Goal: Task Accomplishment & Management: Manage account settings

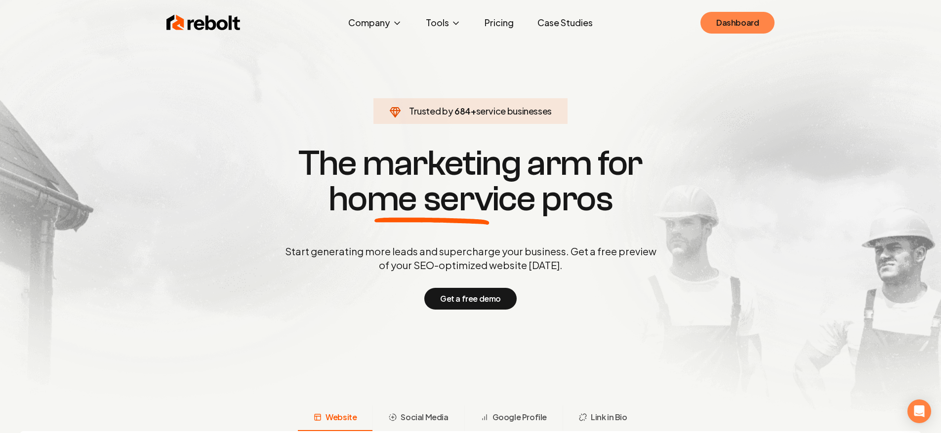
click at [740, 17] on link "Dashboard" at bounding box center [737, 23] width 74 height 22
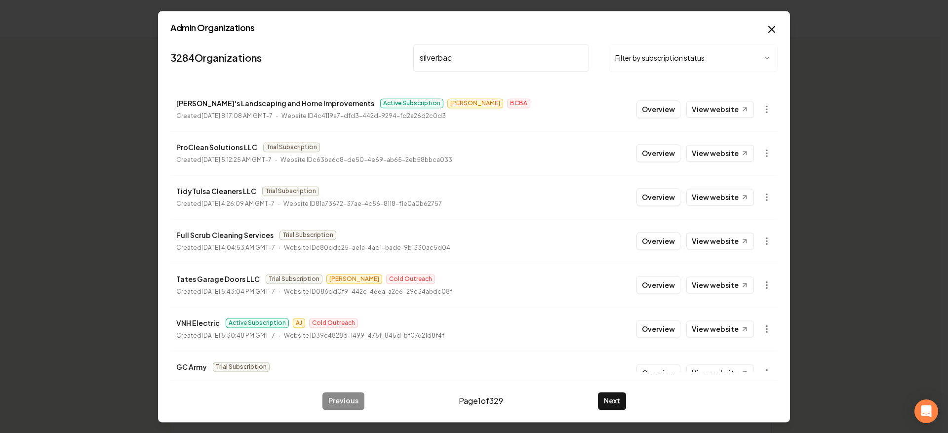
type input "silverback"
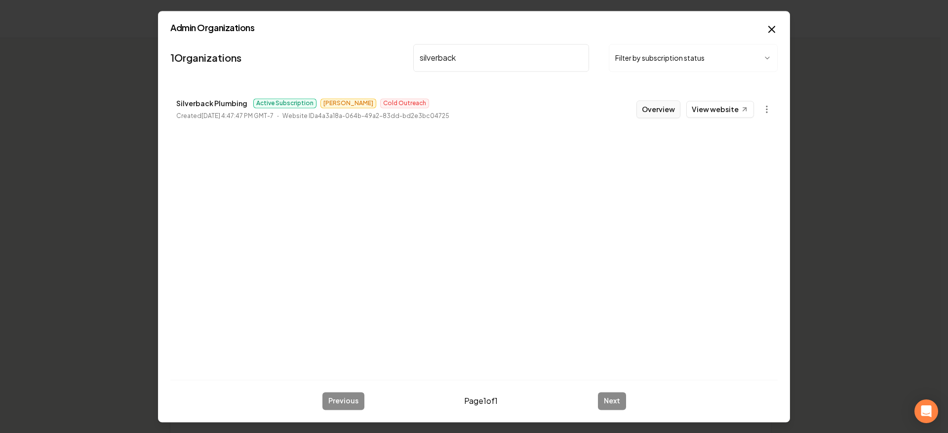
click at [670, 111] on button "Overview" at bounding box center [659, 109] width 44 height 18
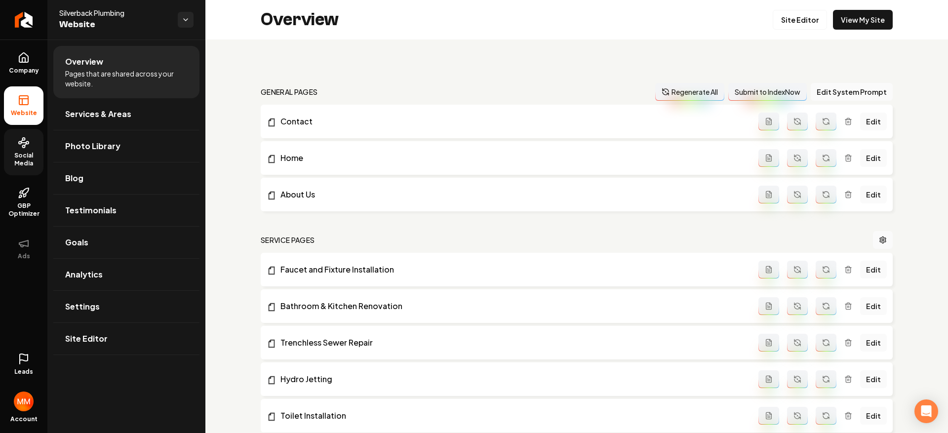
click at [19, 145] on icon at bounding box center [24, 143] width 12 height 12
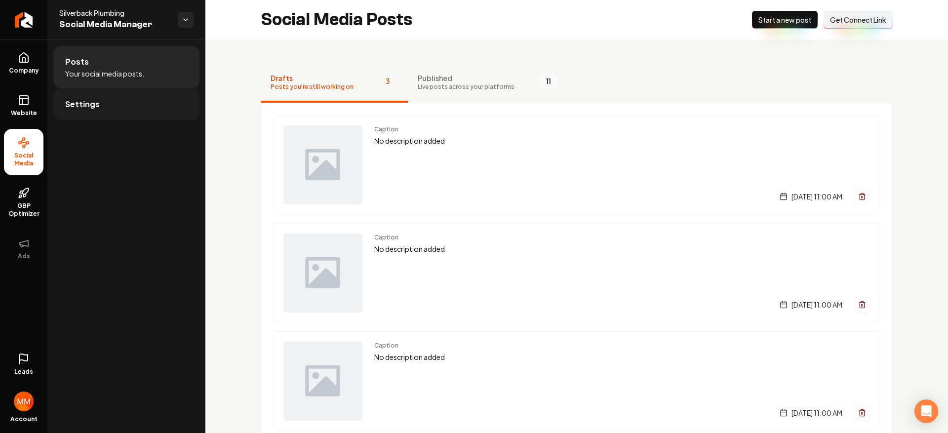
click at [135, 95] on link "Settings" at bounding box center [126, 104] width 146 height 32
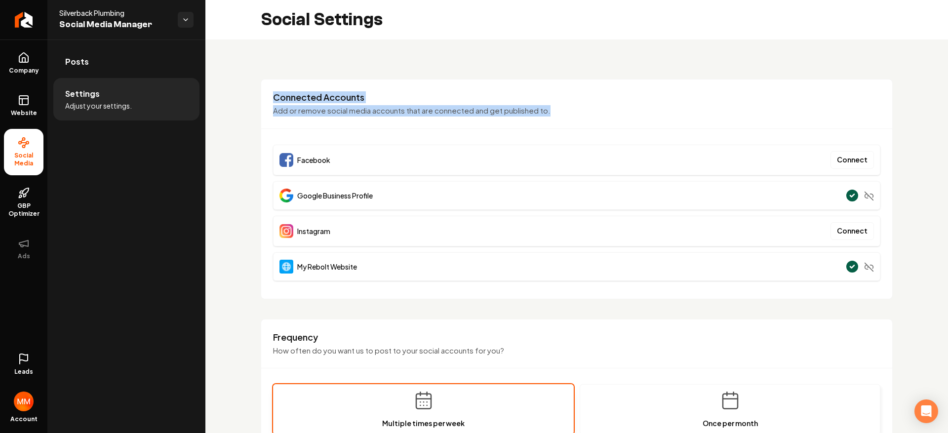
drag, startPoint x: 550, startPoint y: 109, endPoint x: 256, endPoint y: 83, distance: 295.0
click at [263, 79] on div "Connected Accounts Add or remove social media accounts that are connected and g…" at bounding box center [577, 189] width 632 height 220
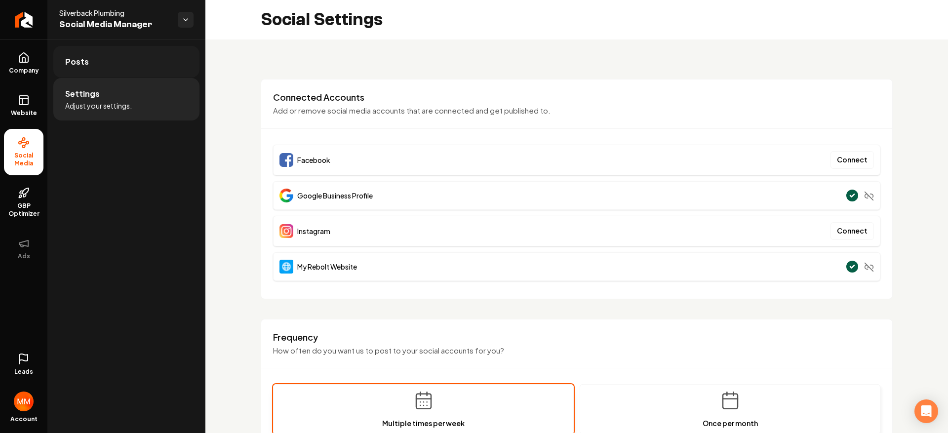
click at [92, 58] on link "Posts" at bounding box center [126, 62] width 146 height 32
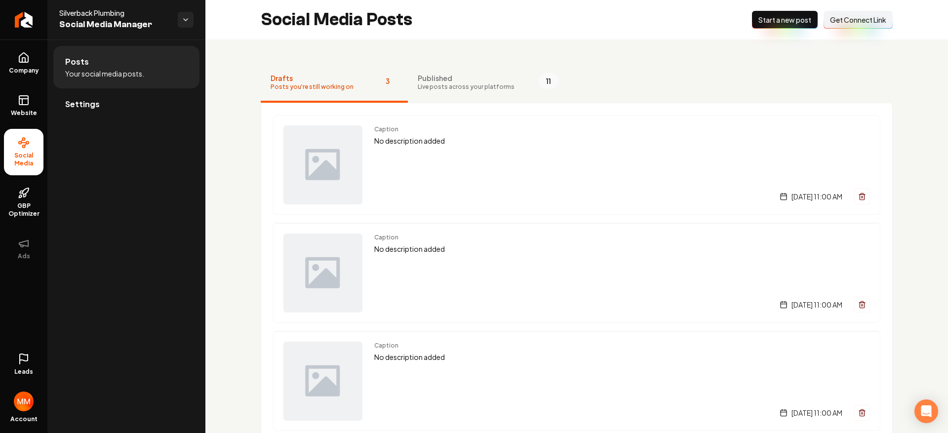
click at [848, 19] on span "Get Connect Link" at bounding box center [858, 20] width 56 height 10
click at [842, 22] on span "Get Connect Link" at bounding box center [858, 20] width 56 height 10
click at [477, 92] on button "Published Live posts across your platforms 11" at bounding box center [488, 83] width 161 height 40
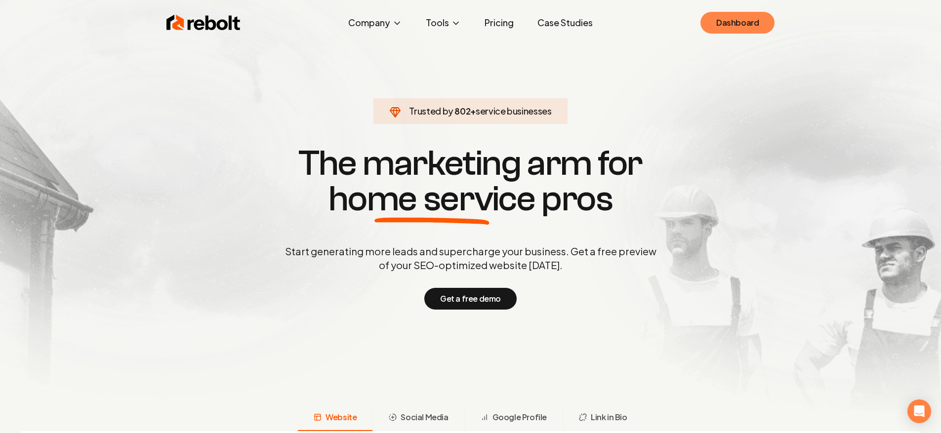
click at [741, 17] on link "Dashboard" at bounding box center [737, 23] width 74 height 22
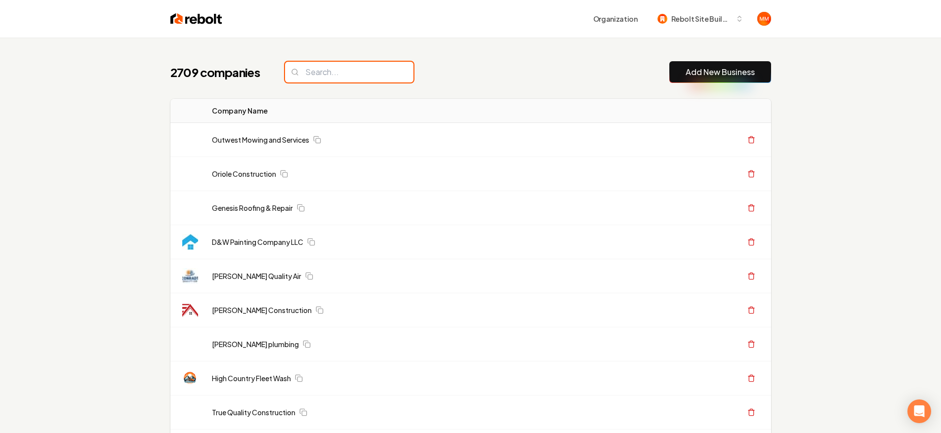
click at [351, 75] on input "search" at bounding box center [349, 72] width 128 height 21
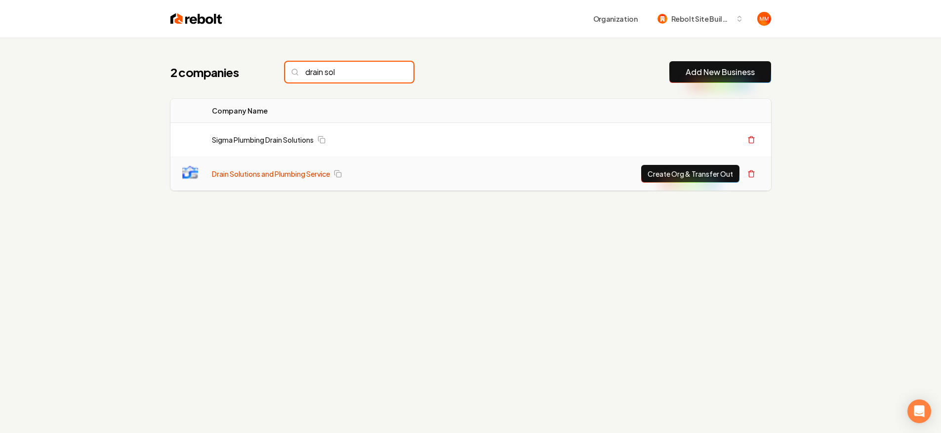
type input "drain sol"
click at [308, 174] on link "Drain Solutions and Plumbing Service" at bounding box center [271, 174] width 118 height 10
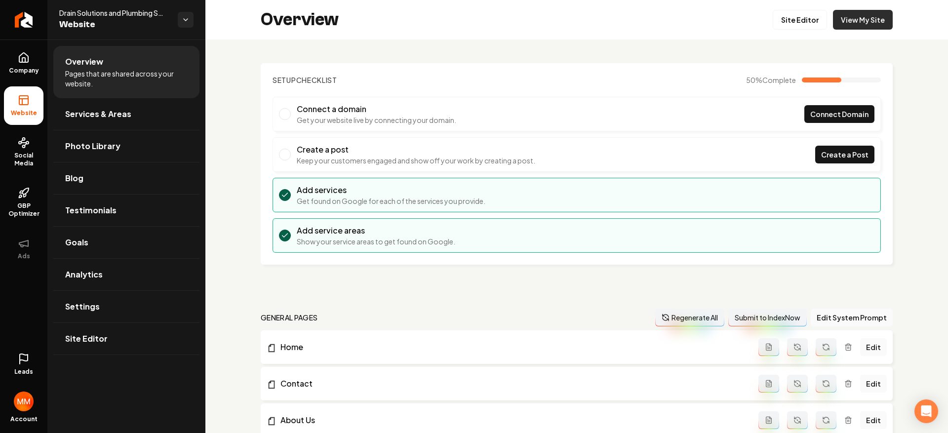
click at [879, 20] on link "View My Site" at bounding box center [863, 20] width 60 height 20
click at [804, 20] on link "Site Editor" at bounding box center [800, 20] width 54 height 20
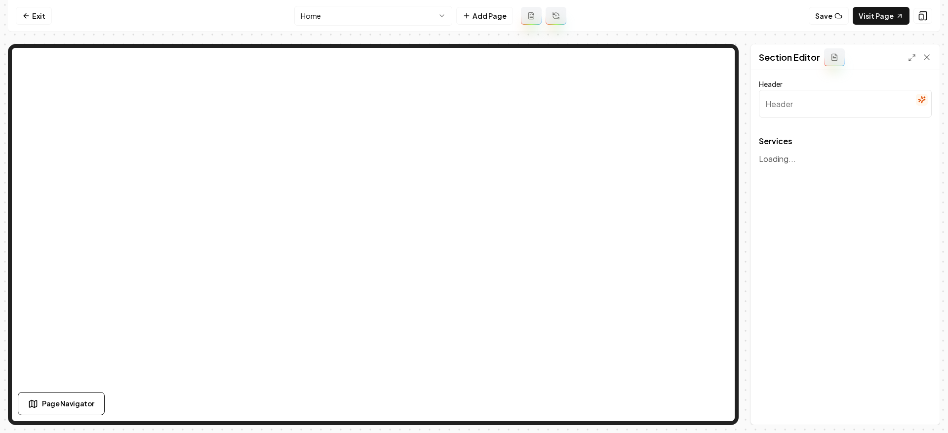
type input "Our Expert Plumbing Services"
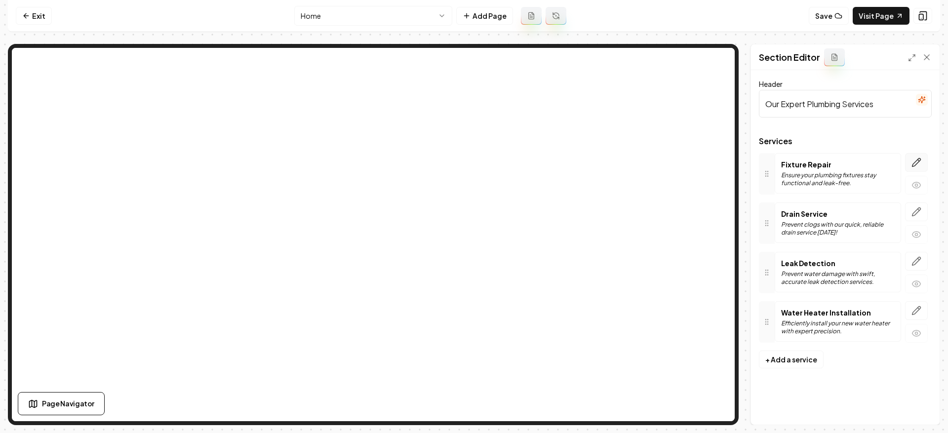
click at [917, 165] on icon "button" at bounding box center [917, 163] width 10 height 10
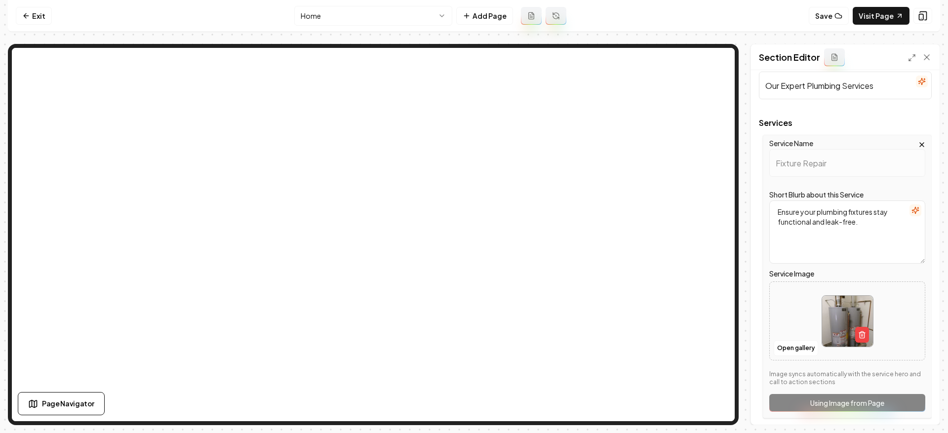
scroll to position [19, 0]
click at [799, 350] on button "Open gallery" at bounding box center [796, 348] width 44 height 16
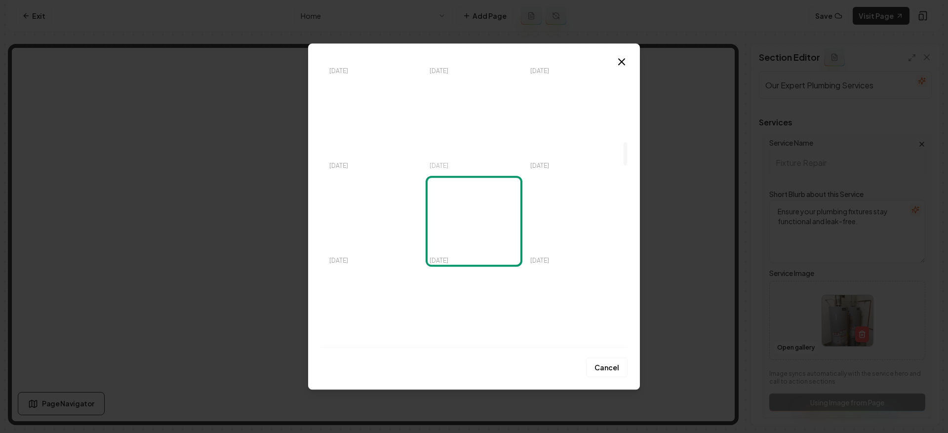
scroll to position [962, 0]
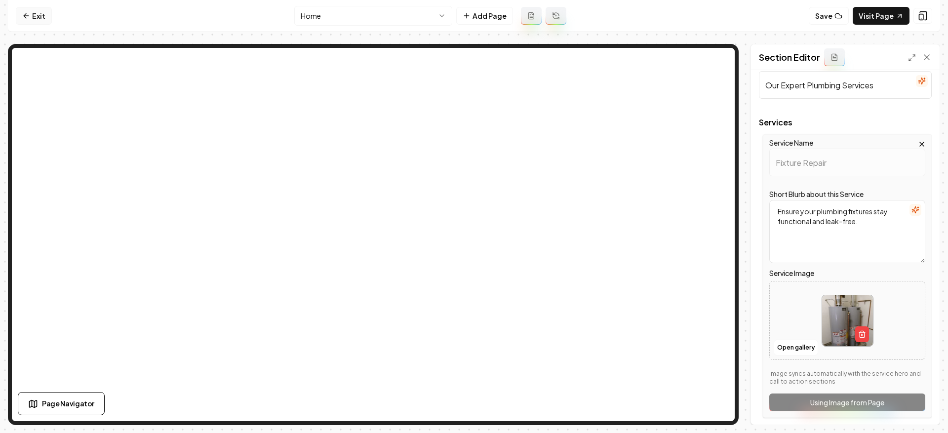
click at [32, 23] on link "Exit" at bounding box center [34, 16] width 36 height 18
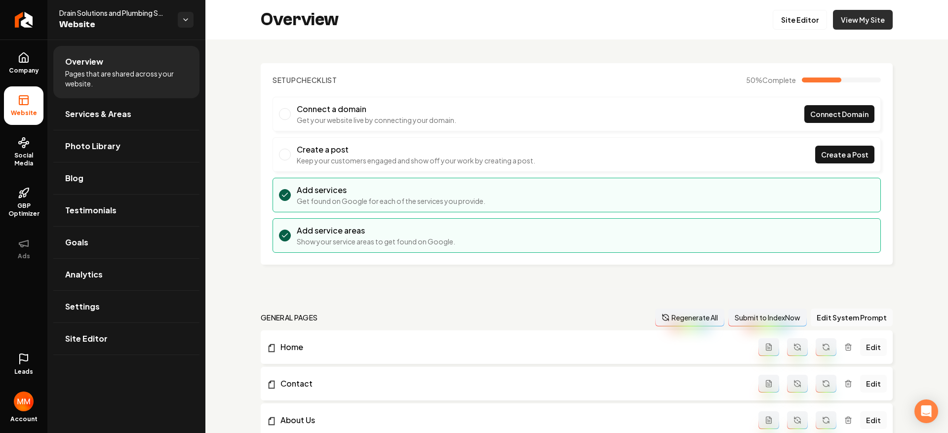
click at [867, 19] on link "View My Site" at bounding box center [863, 20] width 60 height 20
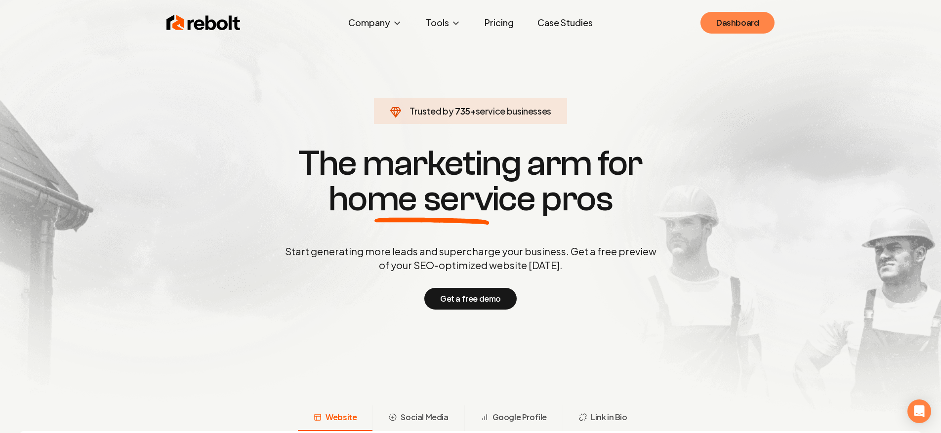
click at [735, 20] on link "Dashboard" at bounding box center [737, 23] width 74 height 22
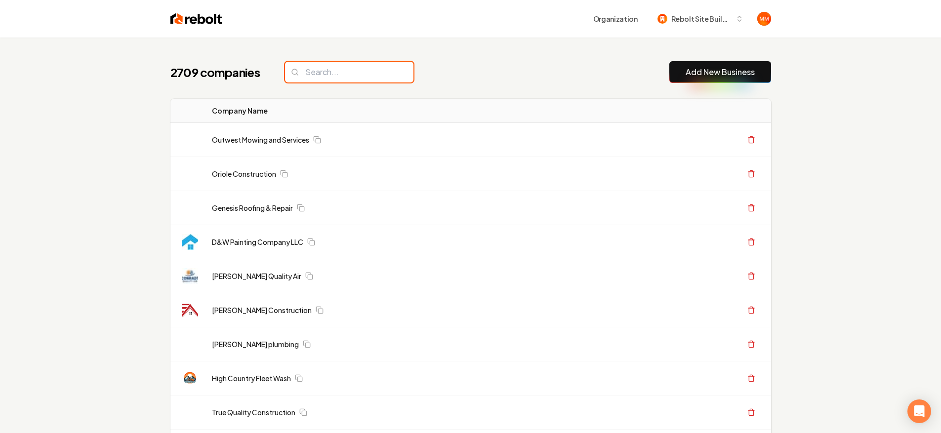
click at [338, 74] on input "search" at bounding box center [349, 72] width 128 height 21
click at [298, 77] on input "search" at bounding box center [349, 72] width 128 height 21
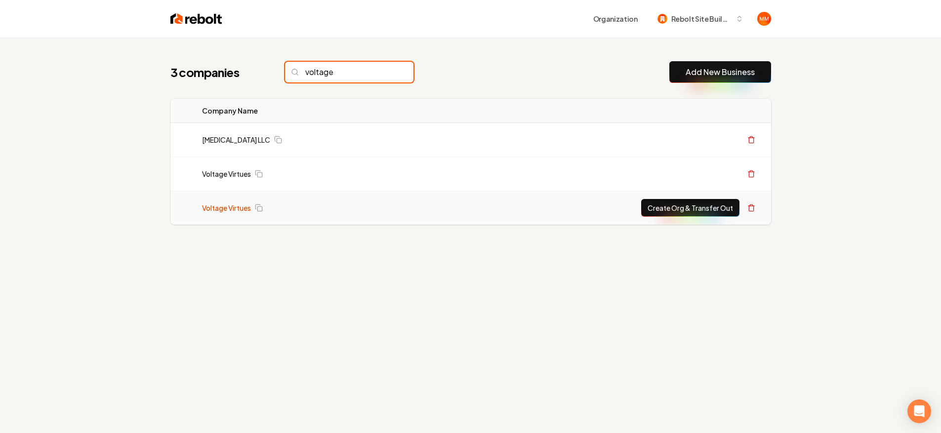
type input "voltage"
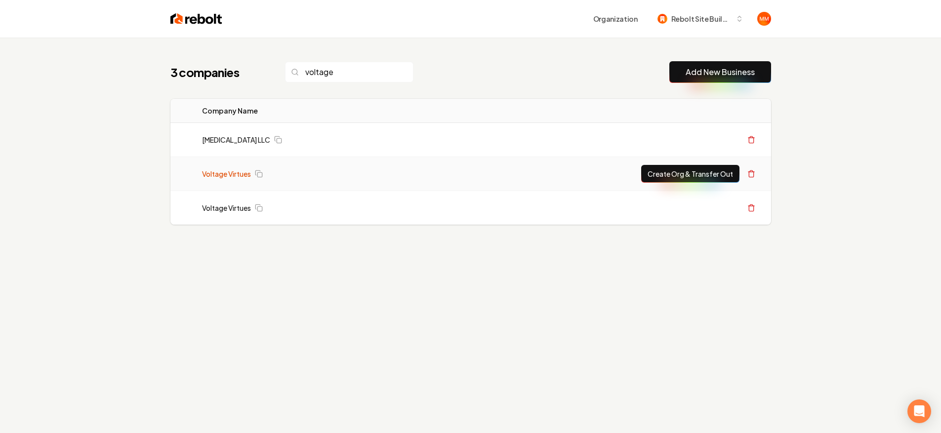
click at [228, 176] on link "Voltage Virtues" at bounding box center [226, 174] width 49 height 10
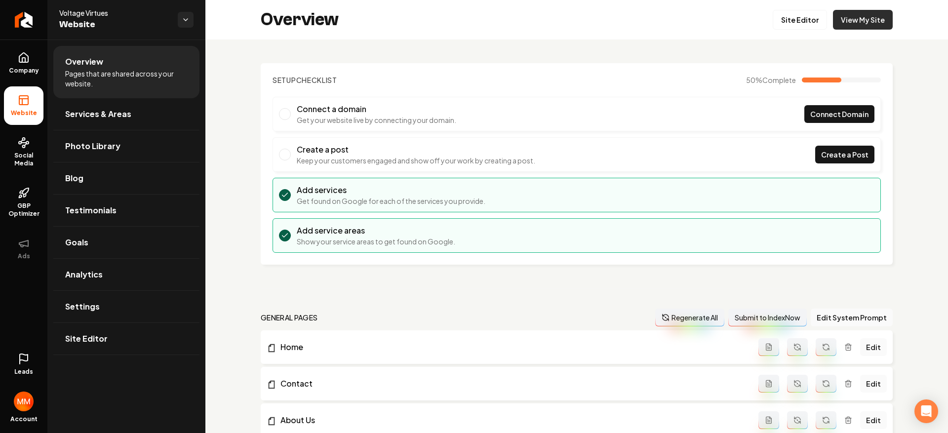
click at [854, 28] on link "View My Site" at bounding box center [863, 20] width 60 height 20
click at [846, 26] on link "View My Site" at bounding box center [863, 20] width 60 height 20
